Goal: Task Accomplishment & Management: Complete application form

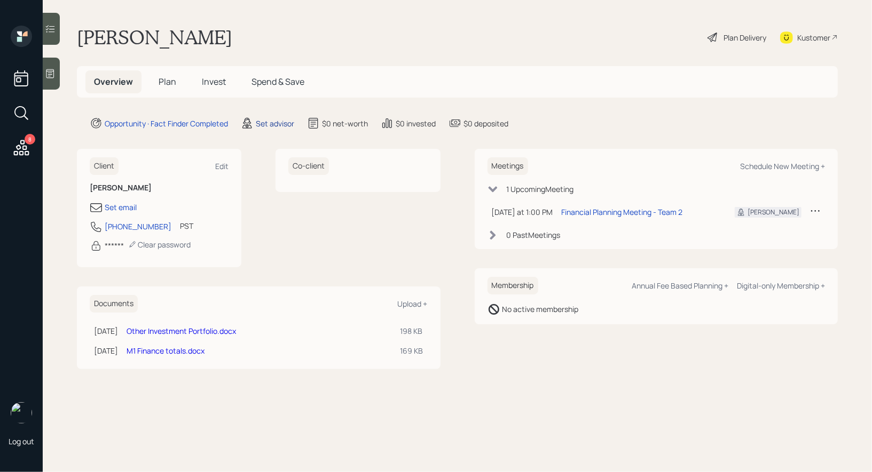
click at [278, 118] on div "Set advisor" at bounding box center [275, 123] width 38 height 11
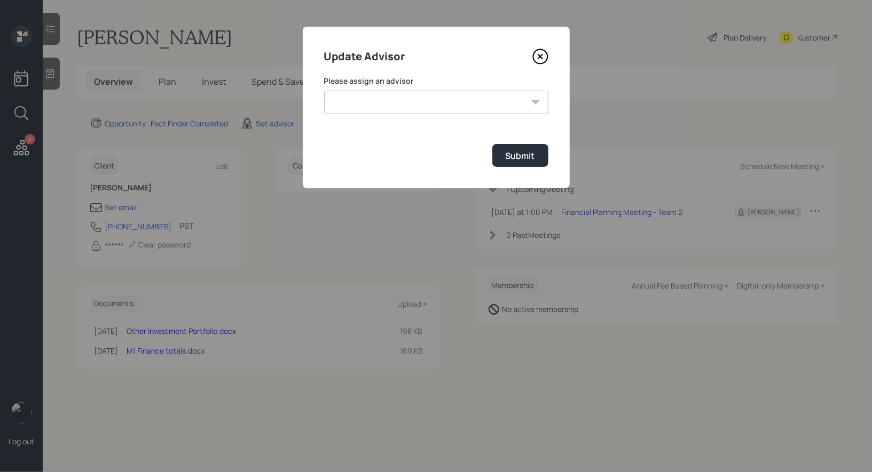
click at [423, 100] on select "[PERSON_NAME] [PERSON_NAME] [PERSON_NAME] End [PERSON_NAME] [PERSON_NAME] [PERS…" at bounding box center [436, 102] width 224 height 23
select select "8b79112e-3cfb-44f9-89e7-15267fe946c1"
click at [324, 91] on select "[PERSON_NAME] [PERSON_NAME] [PERSON_NAME] End [PERSON_NAME] [PERSON_NAME] [PERS…" at bounding box center [436, 102] width 224 height 23
click at [530, 154] on div "Submit" at bounding box center [520, 156] width 29 height 12
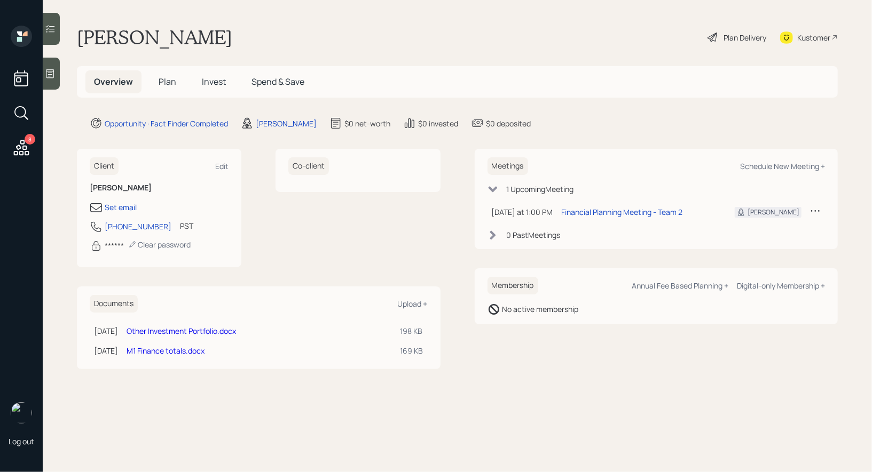
click at [50, 81] on div at bounding box center [51, 74] width 17 height 32
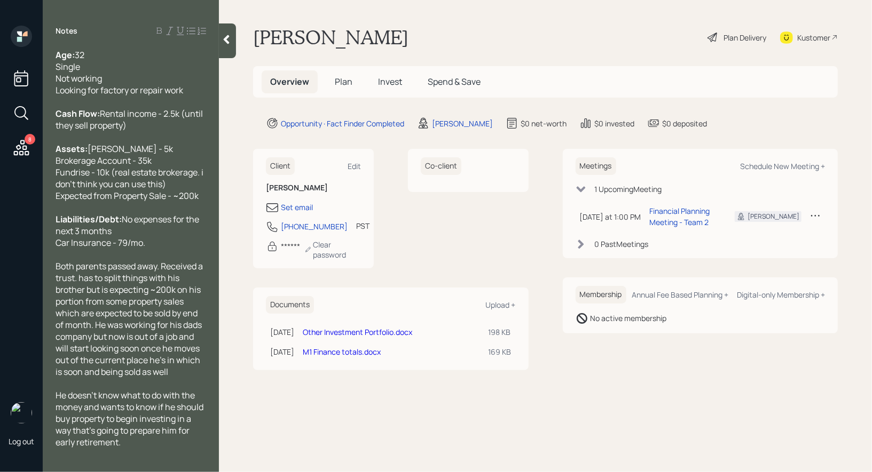
click at [344, 79] on span "Plan" at bounding box center [344, 82] width 18 height 12
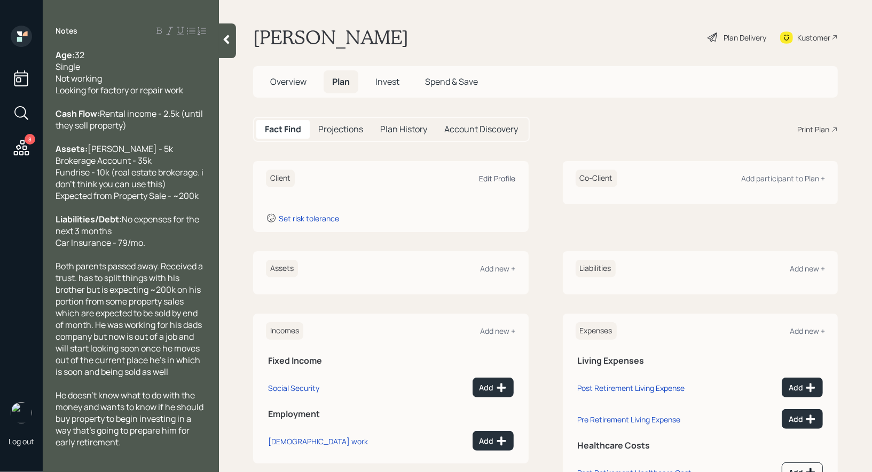
click at [490, 178] on div "Edit Profile" at bounding box center [497, 178] width 36 height 10
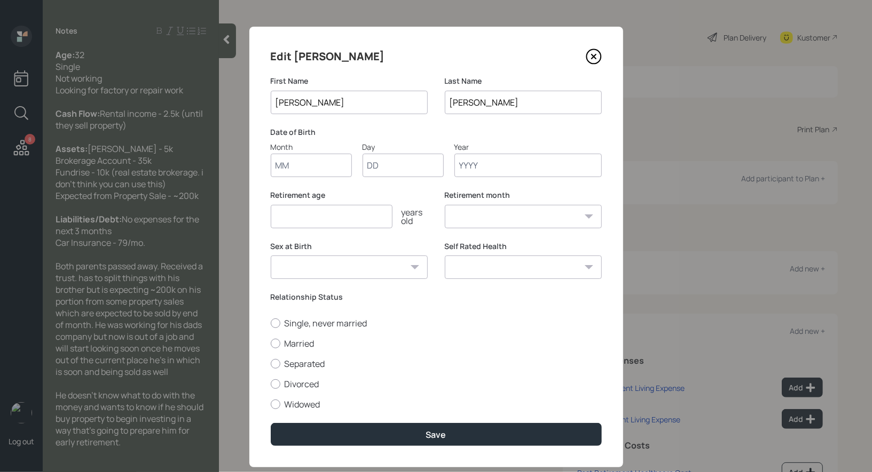
click at [294, 169] on input "Month" at bounding box center [311, 165] width 81 height 23
type input "01"
type input "1919"
select select "1"
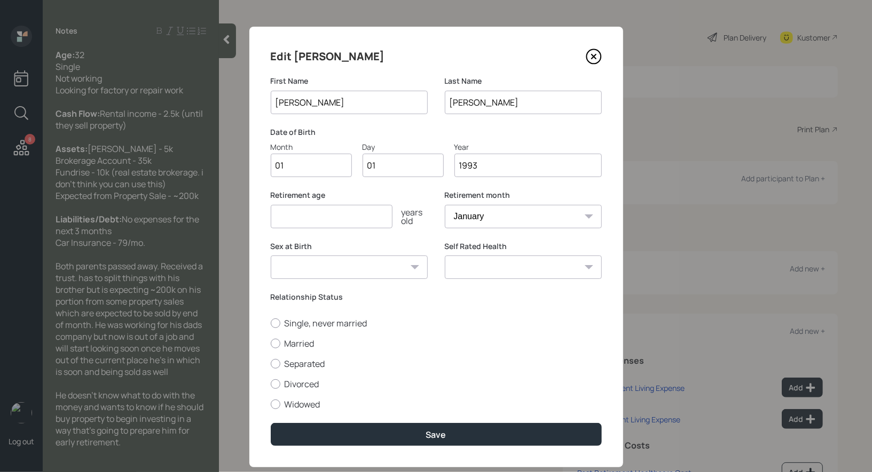
type input "1993"
click at [286, 213] on input "number" at bounding box center [332, 216] width 122 height 23
type input "67"
click at [272, 324] on div at bounding box center [276, 324] width 10 height 10
click at [271, 323] on input "Single, never married" at bounding box center [270, 323] width 1 height 1
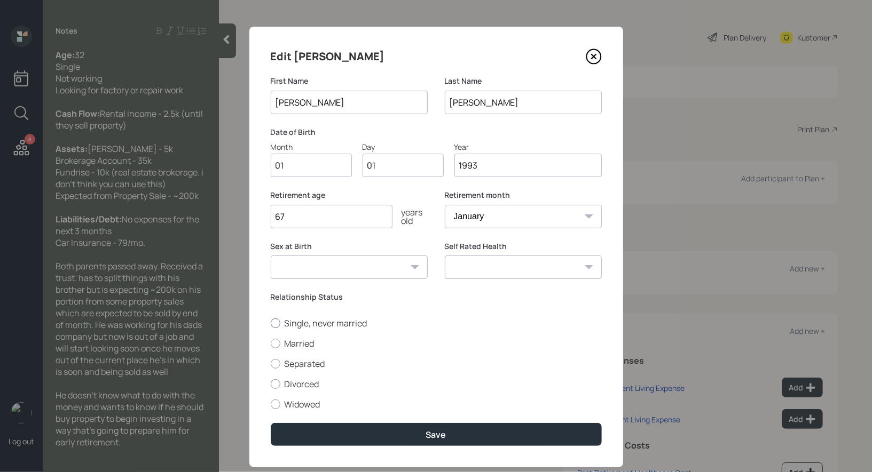
radio input "true"
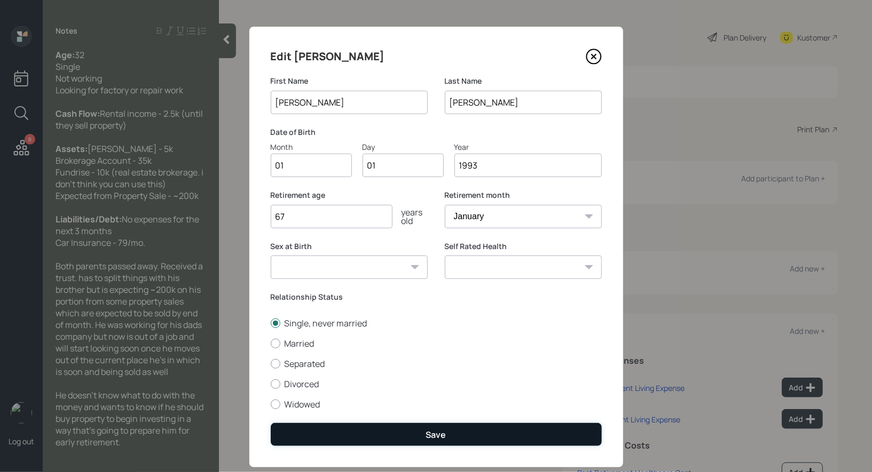
click at [345, 434] on button "Save" at bounding box center [436, 434] width 331 height 23
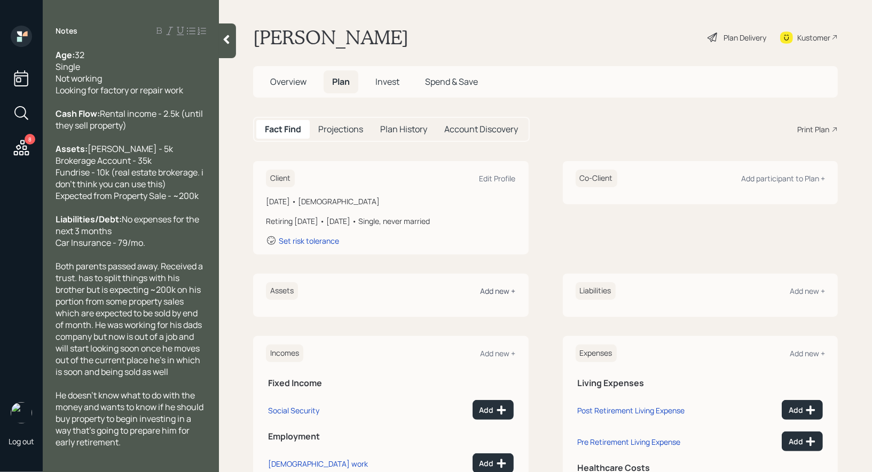
click at [501, 291] on div "Add new +" at bounding box center [497, 291] width 35 height 10
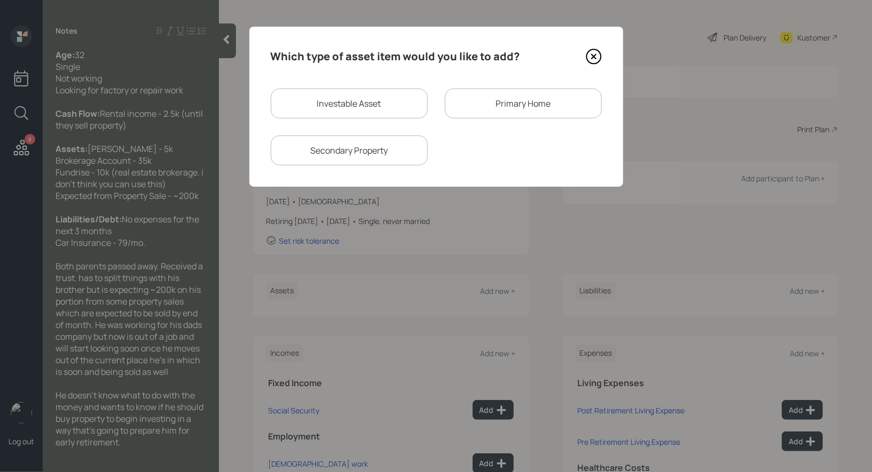
click at [352, 101] on div "Investable Asset" at bounding box center [349, 104] width 157 height 30
select select "taxable"
select select "balanced"
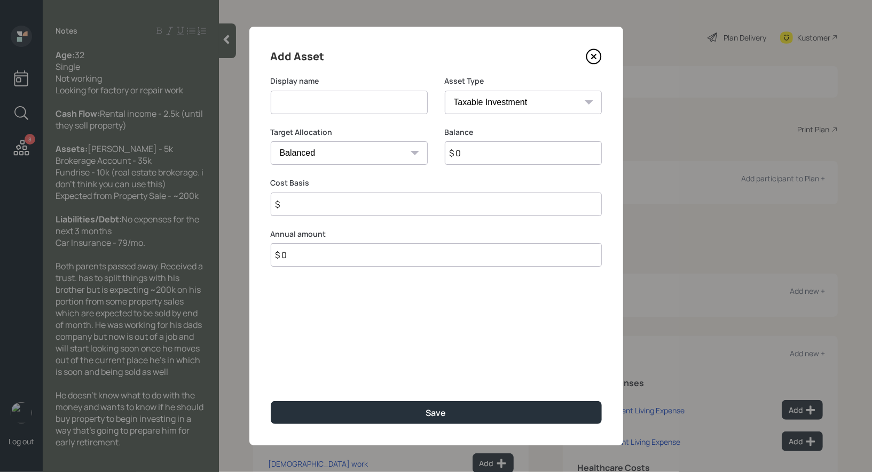
click at [353, 105] on input at bounding box center [349, 102] width 157 height 23
type input "[PERSON_NAME]"
click at [481, 99] on select "SEP [PERSON_NAME] IRA 401(k) [PERSON_NAME] 401(k) 403(b) [PERSON_NAME] 403(b) 4…" at bounding box center [523, 102] width 157 height 23
select select "roth_ira"
click at [445, 91] on select "SEP [PERSON_NAME] IRA 401(k) [PERSON_NAME] 401(k) 403(b) [PERSON_NAME] 403(b) 4…" at bounding box center [523, 102] width 157 height 23
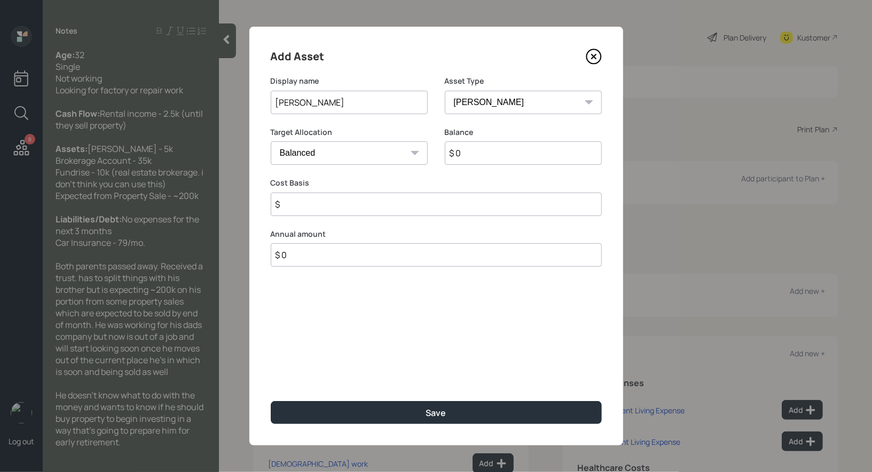
type input "$"
click at [471, 148] on input "$ 0" at bounding box center [523, 152] width 157 height 23
type input "$ 5,000"
click at [392, 209] on input "$" at bounding box center [436, 204] width 331 height 23
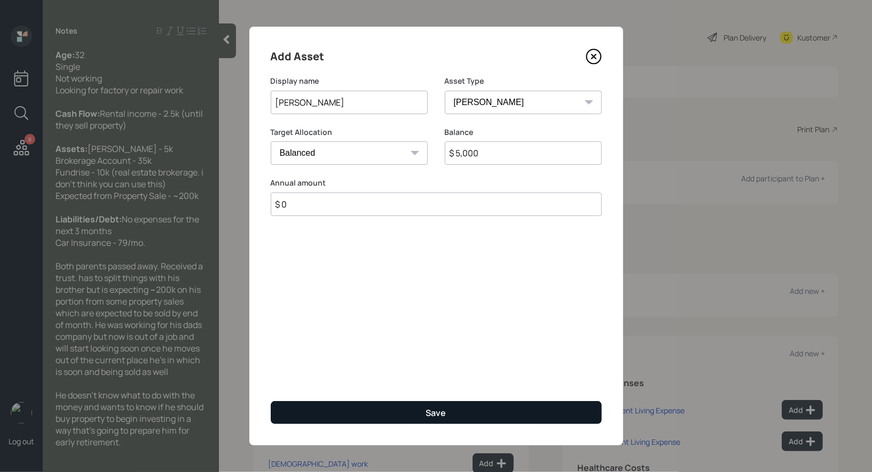
type input "$ 0"
click at [378, 411] on button "Save" at bounding box center [436, 412] width 331 height 23
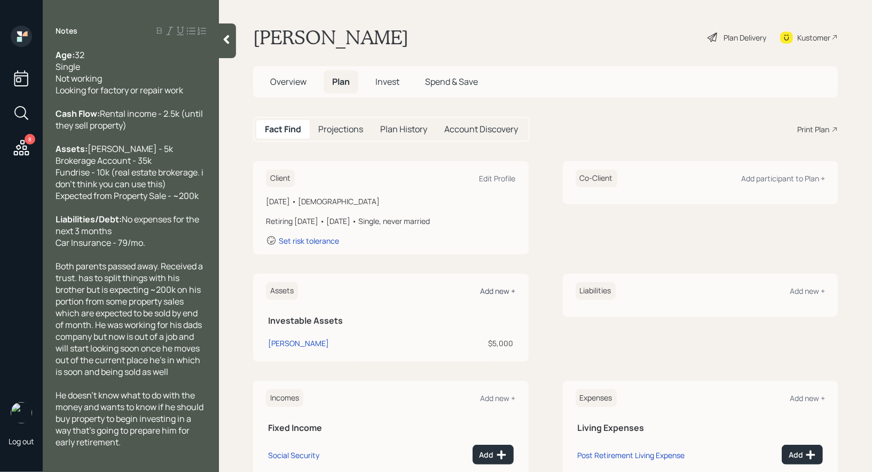
click at [502, 290] on div "Add new +" at bounding box center [497, 291] width 35 height 10
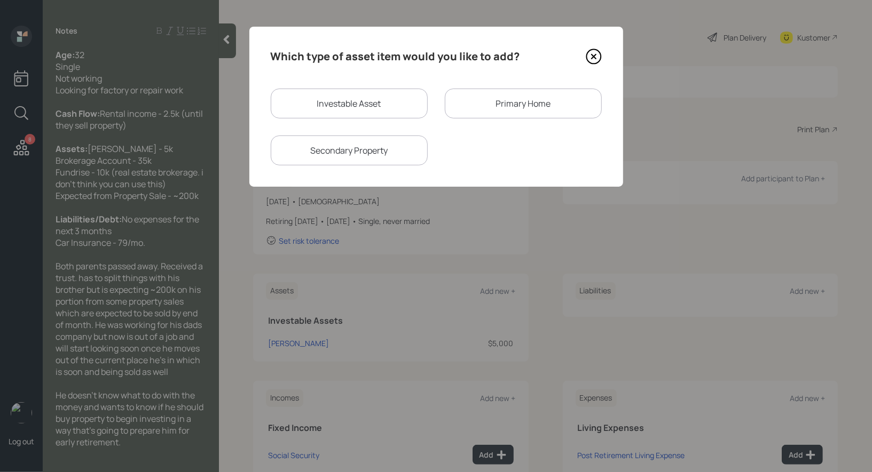
click at [372, 107] on div "Investable Asset" at bounding box center [349, 104] width 157 height 30
select select "taxable"
select select "balanced"
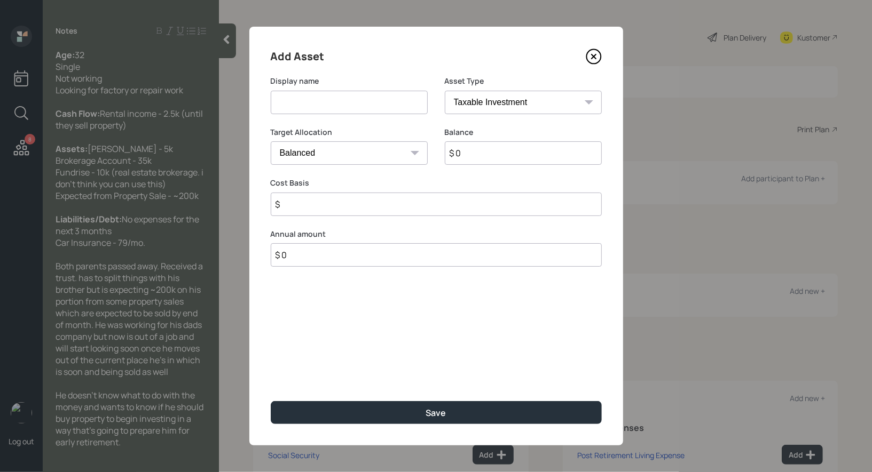
click at [350, 105] on input at bounding box center [349, 102] width 157 height 23
type input "Brokerage"
click at [504, 151] on input "$ 0" at bounding box center [523, 152] width 157 height 23
type input "$ 35,000"
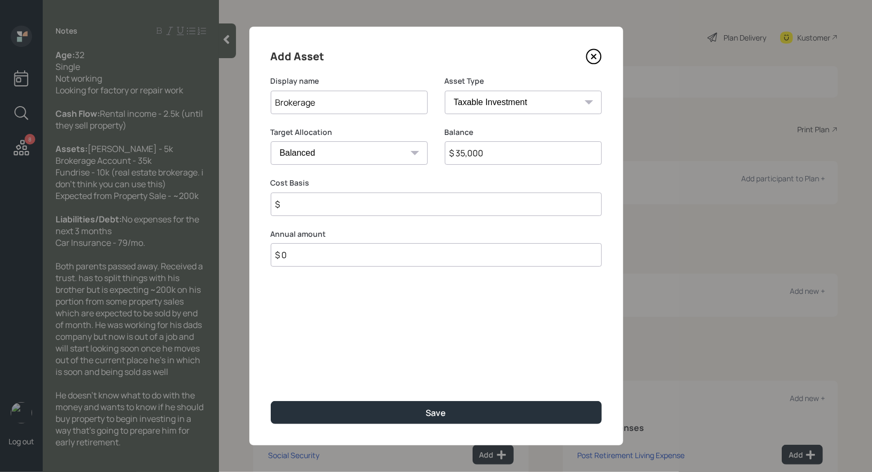
click at [374, 203] on input "$" at bounding box center [436, 204] width 331 height 23
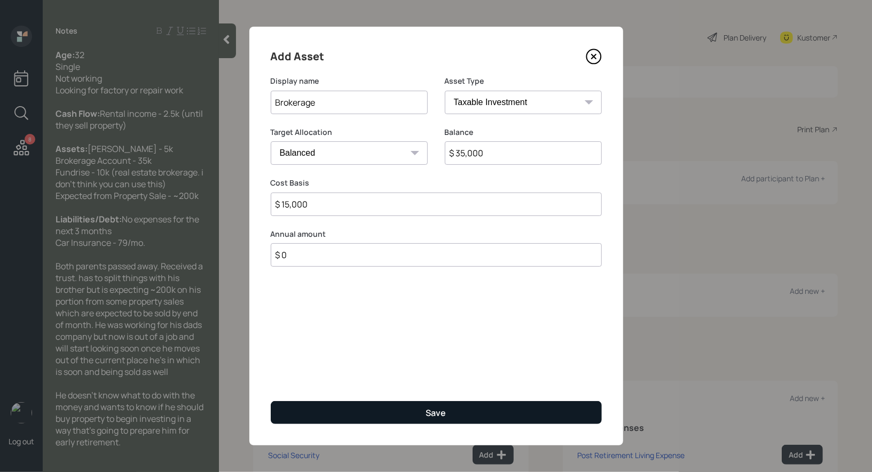
type input "$ 15,000"
click at [365, 413] on button "Save" at bounding box center [436, 412] width 331 height 23
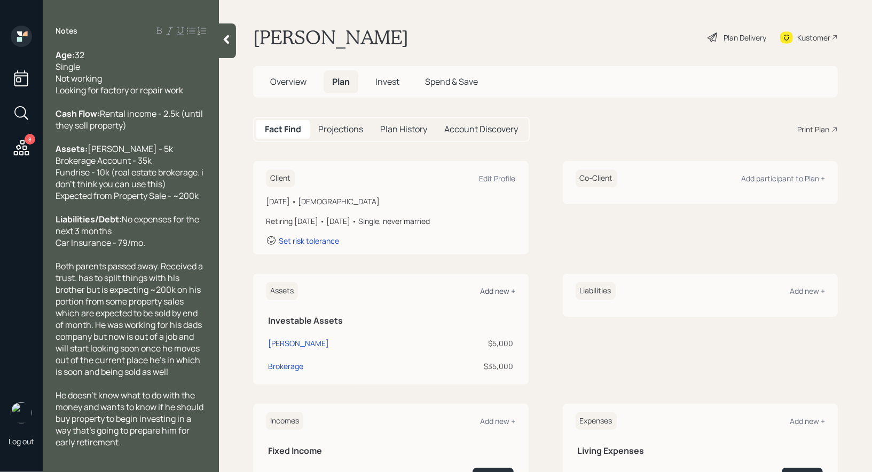
click at [492, 291] on div "Add new +" at bounding box center [497, 291] width 35 height 10
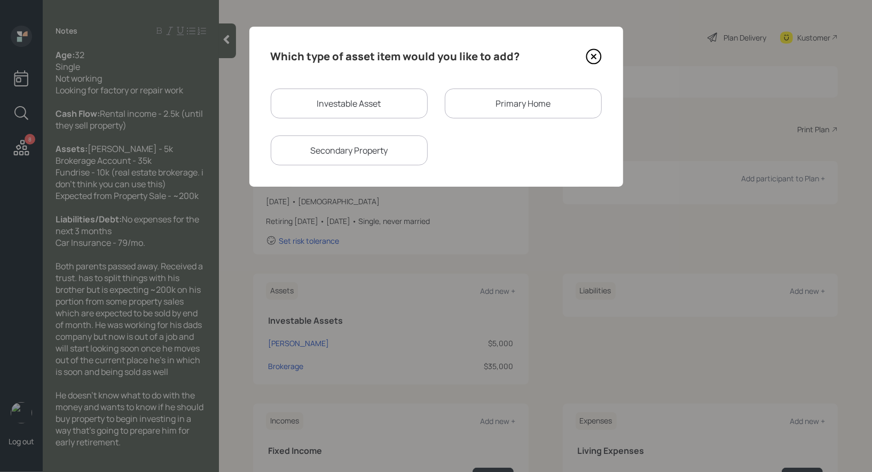
click at [382, 100] on div "Investable Asset" at bounding box center [349, 104] width 157 height 30
select select "taxable"
select select "balanced"
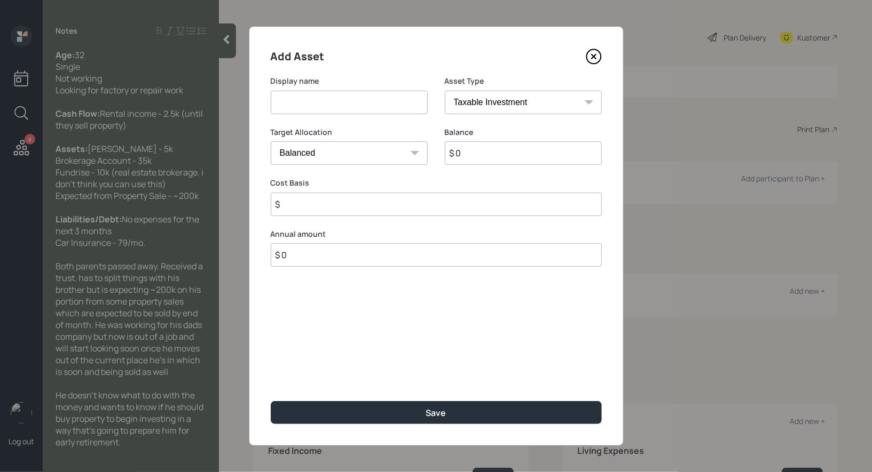
click at [325, 102] on input at bounding box center [349, 102] width 157 height 23
type input "Fundrise"
click at [485, 155] on input "$ 0" at bounding box center [523, 152] width 157 height 23
type input "$ 10,000"
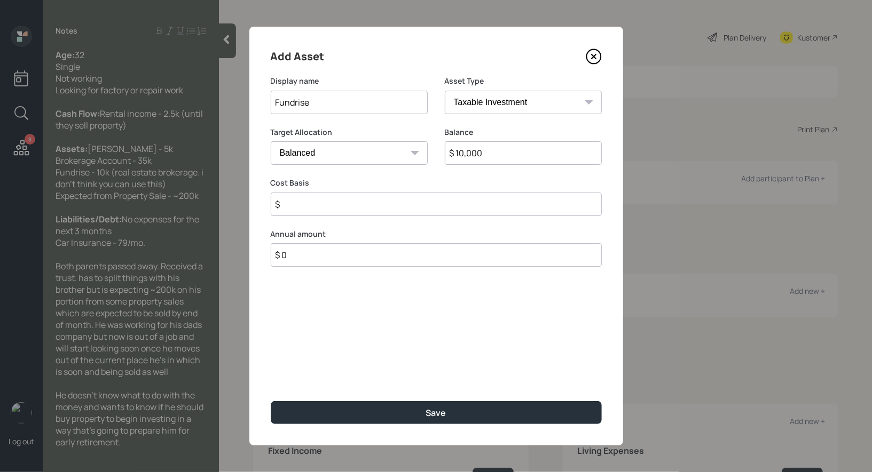
click at [359, 207] on input "$" at bounding box center [436, 204] width 331 height 23
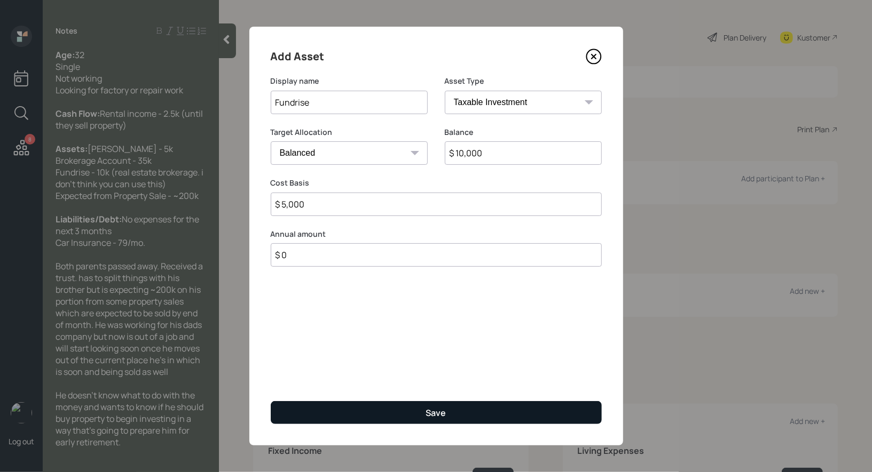
type input "$ 5,000"
click at [376, 411] on button "Save" at bounding box center [436, 412] width 331 height 23
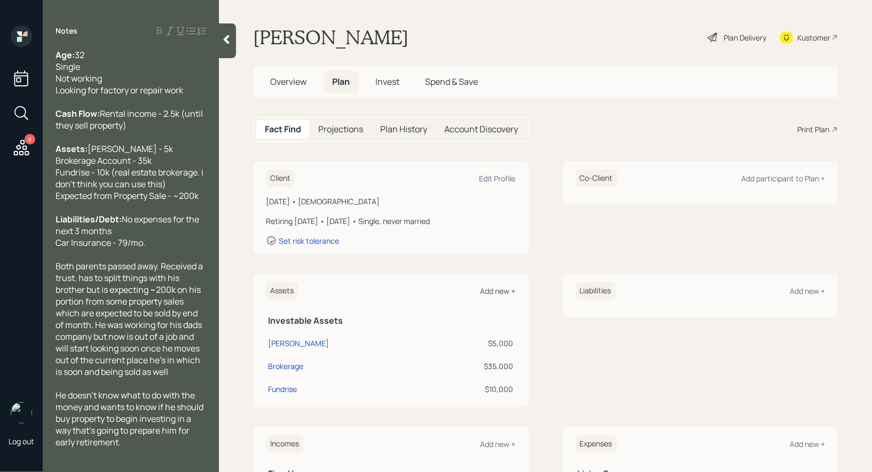
click at [500, 289] on div "Add new +" at bounding box center [497, 291] width 35 height 10
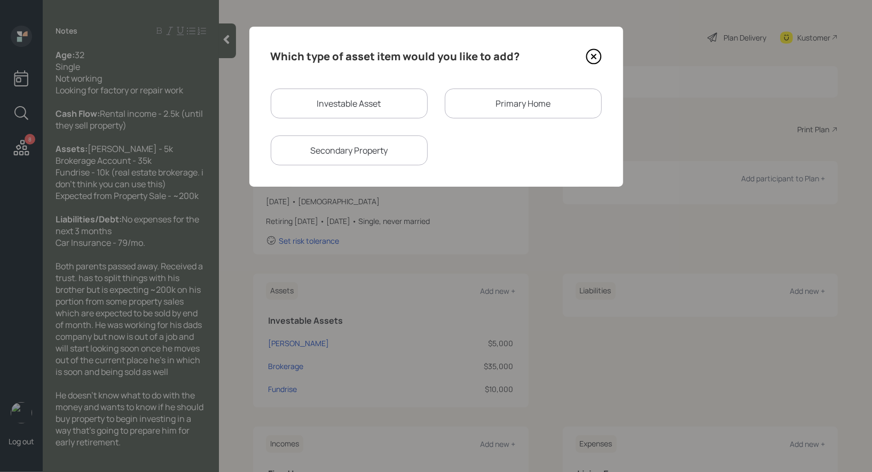
click at [365, 94] on div "Investable Asset" at bounding box center [349, 104] width 157 height 30
select select "taxable"
select select "balanced"
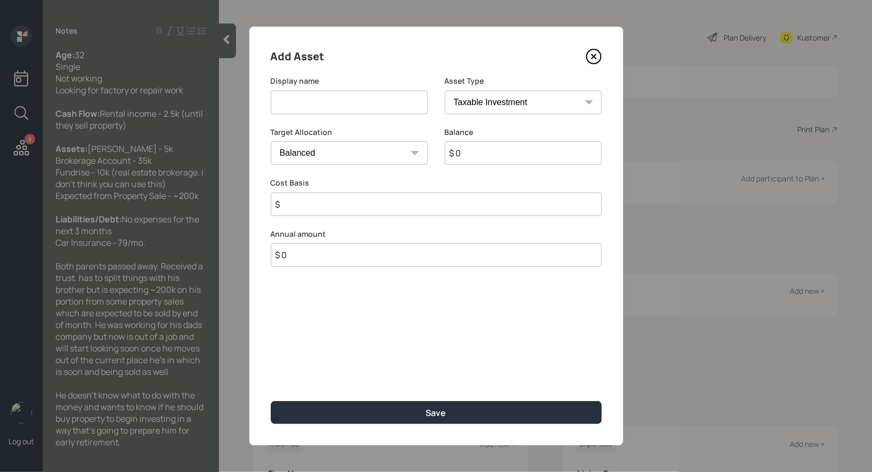
click at [351, 101] on input at bounding box center [349, 102] width 157 height 23
type input "Proceeds From Real Estate"
click at [471, 156] on input "$ 0" at bounding box center [523, 152] width 157 height 23
type input "$ 200,000"
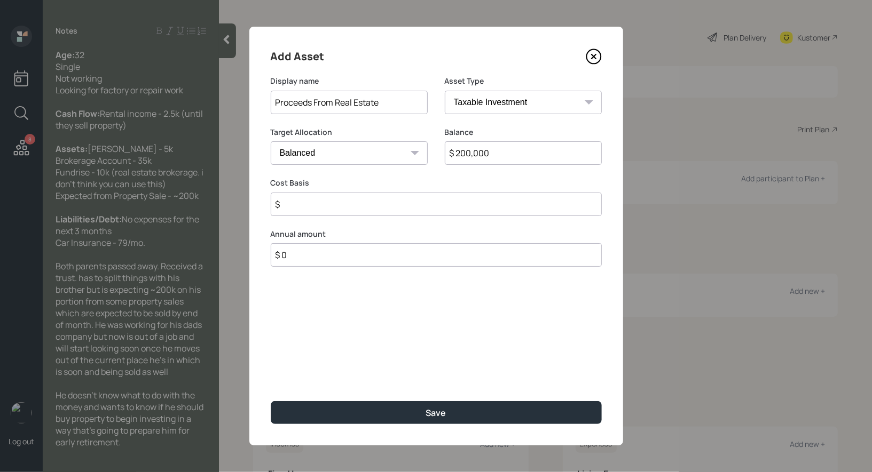
click at [343, 149] on select "Cash Conservative Balanced Aggressive" at bounding box center [349, 152] width 157 height 23
select select "uninvested"
click at [271, 141] on select "Cash Conservative Balanced Aggressive" at bounding box center [349, 152] width 157 height 23
click at [288, 211] on input "$" at bounding box center [436, 204] width 331 height 23
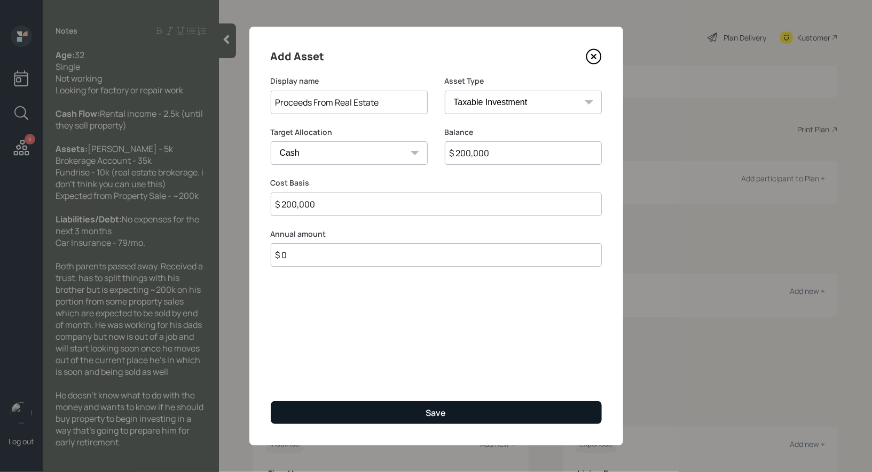
type input "$ 200,000"
click at [364, 407] on button "Save" at bounding box center [436, 412] width 331 height 23
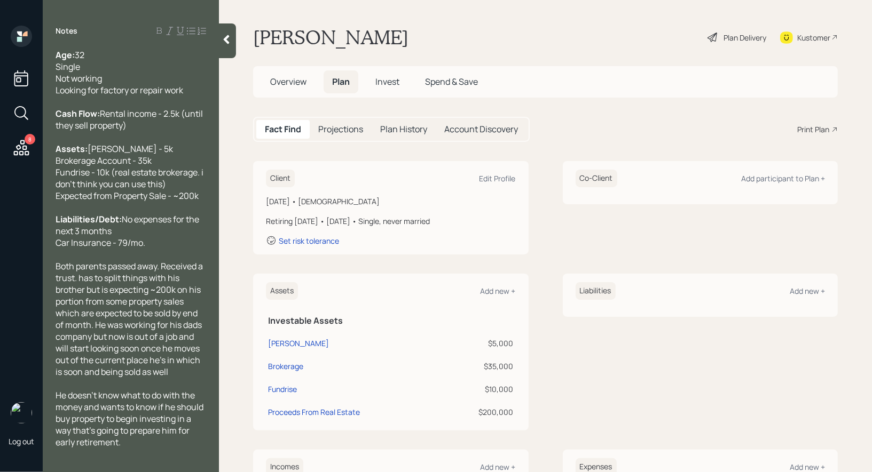
click at [22, 147] on icon at bounding box center [21, 147] width 19 height 19
